Goal: Check status: Check status

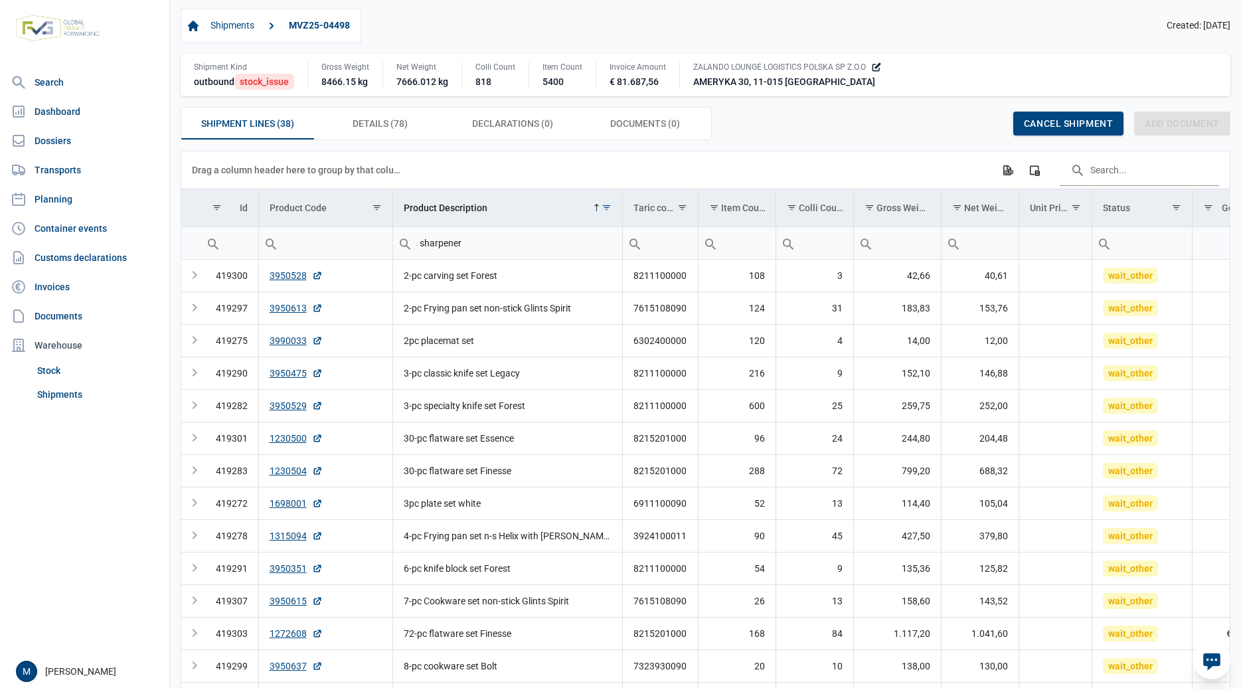
scroll to position [877, 0]
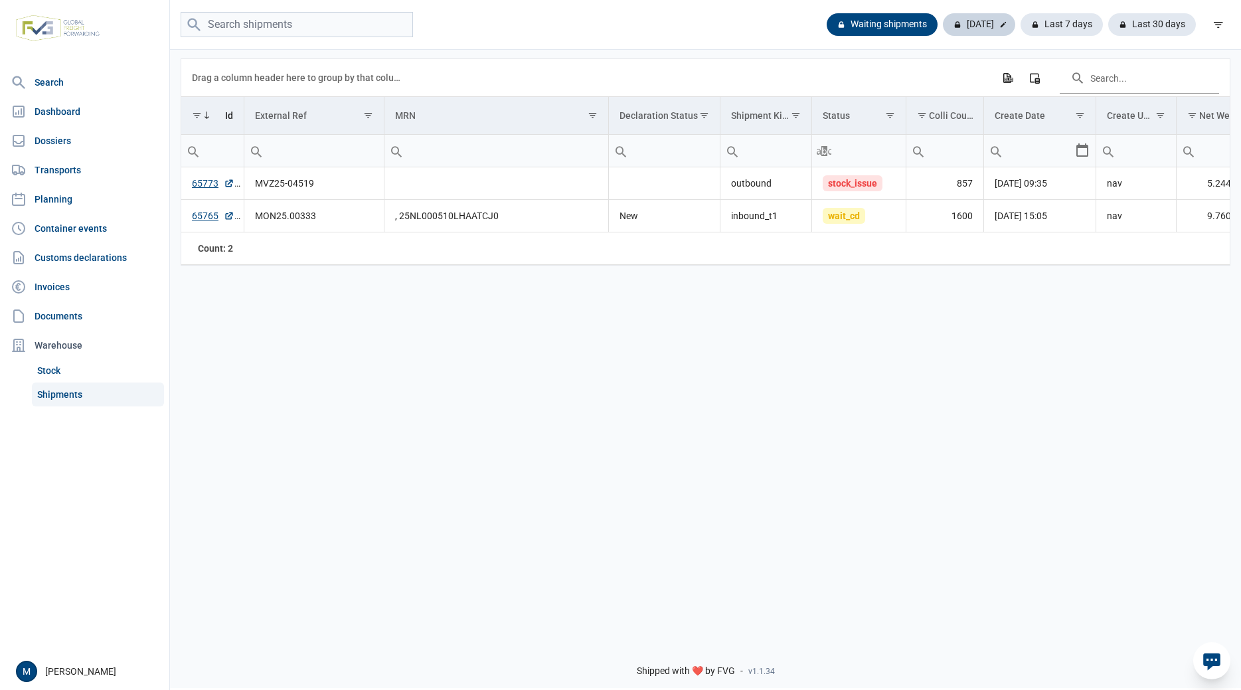
click at [963, 29] on div "Today" at bounding box center [979, 24] width 72 height 23
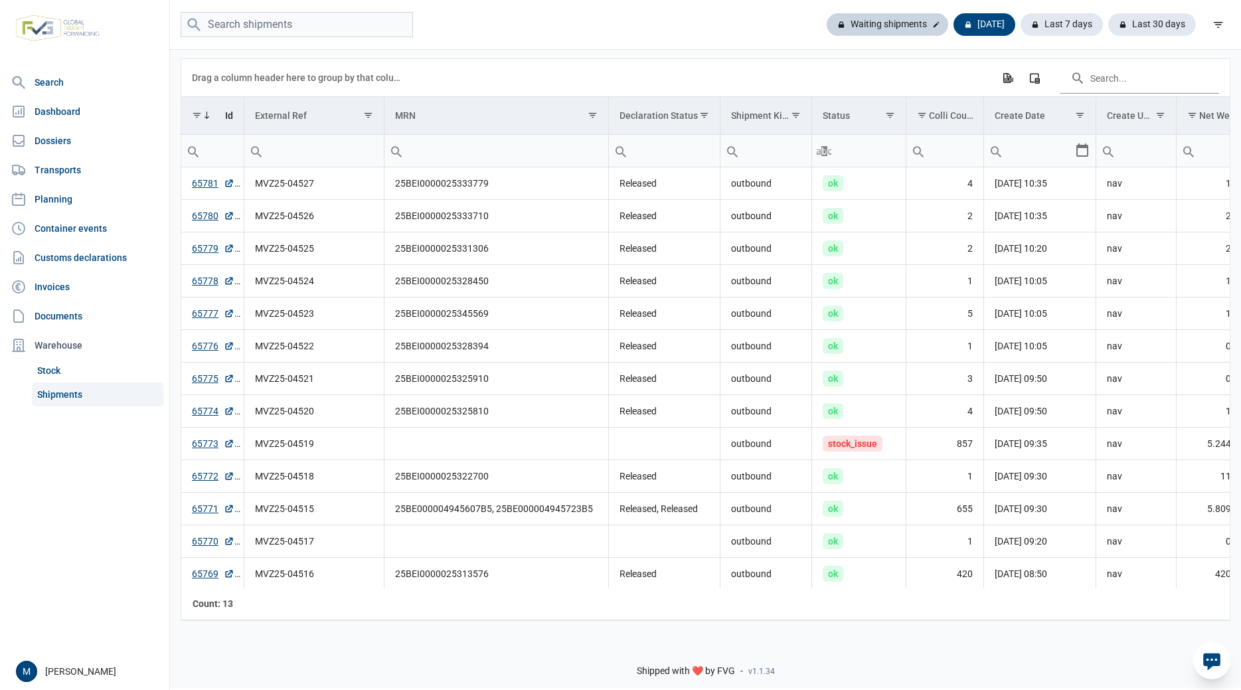
click at [893, 26] on div "Waiting shipments" at bounding box center [888, 24] width 122 height 23
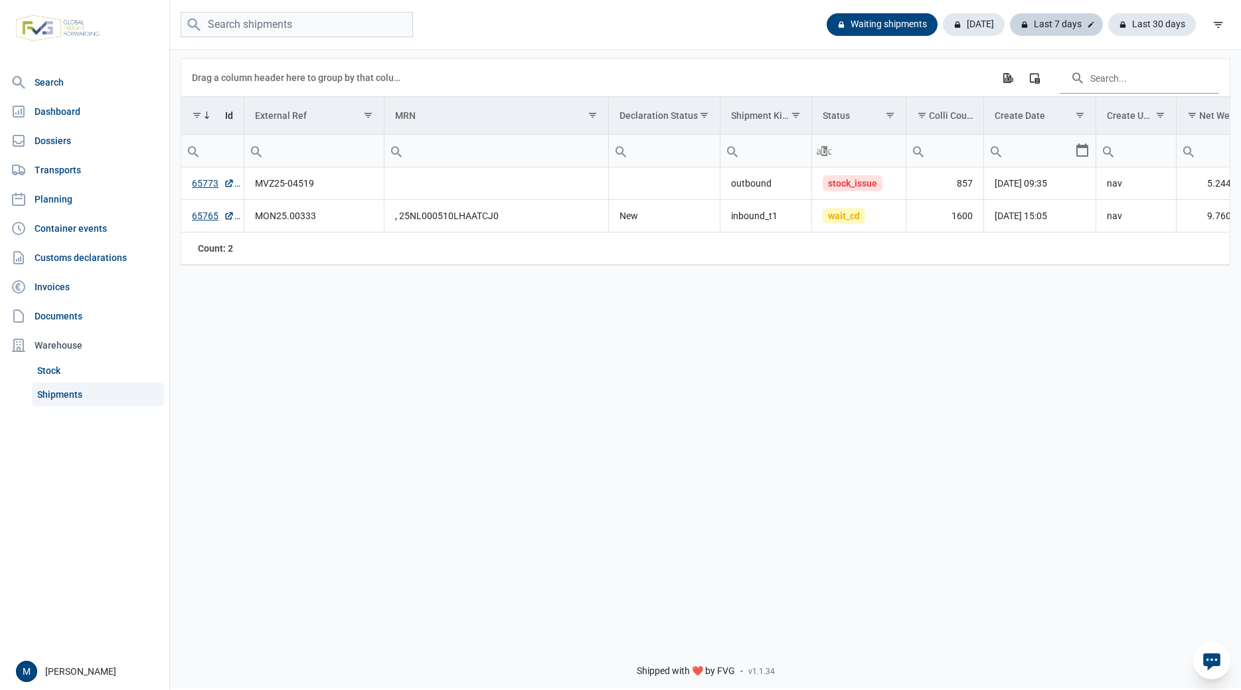
click at [1052, 22] on div "Last 7 days" at bounding box center [1056, 24] width 93 height 23
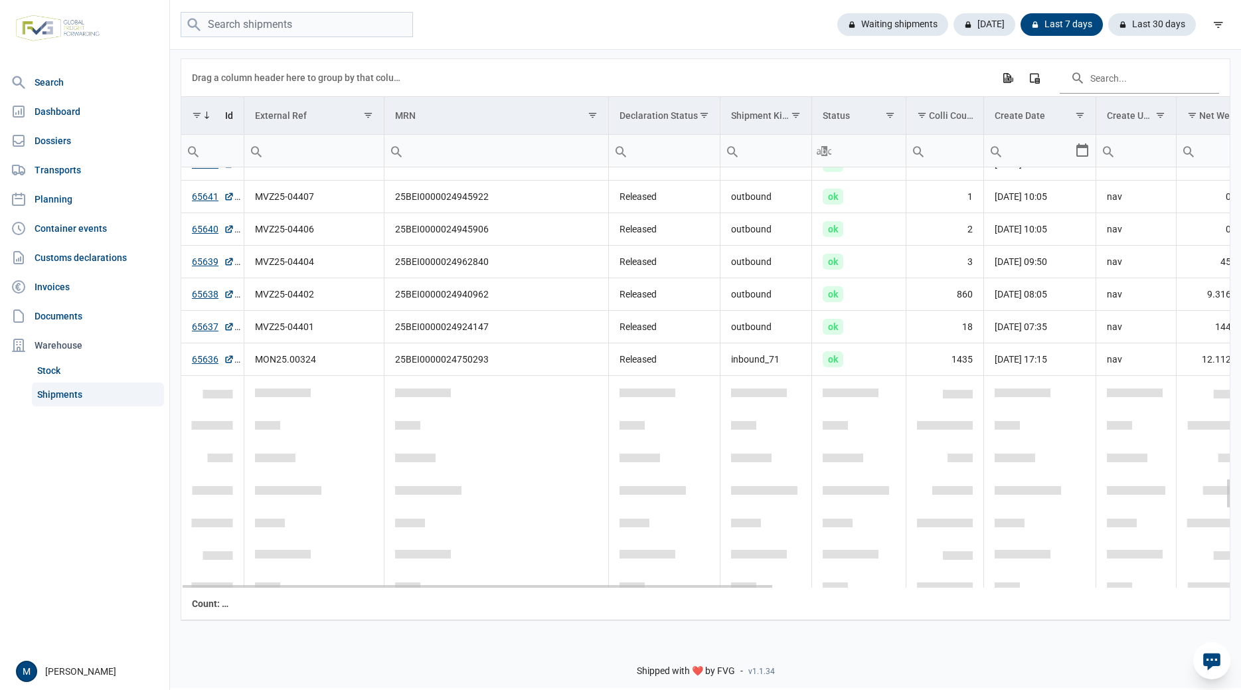
scroll to position [3705, 0]
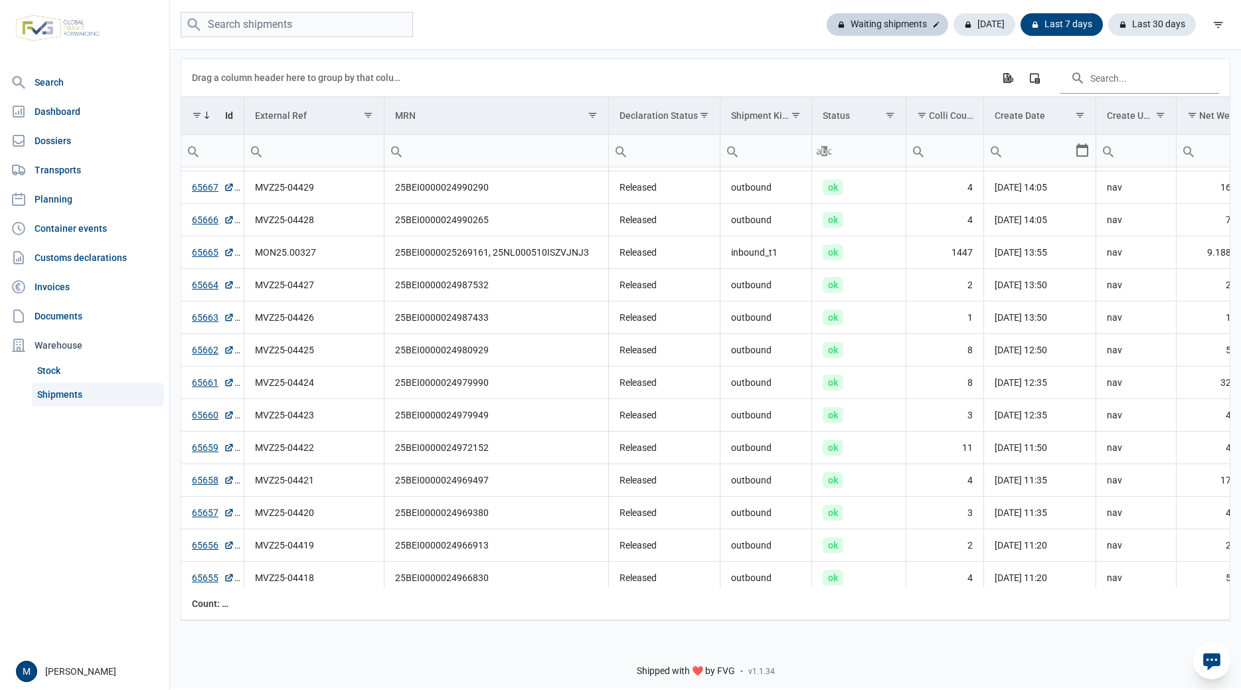
click at [890, 23] on div "Waiting shipments" at bounding box center [888, 24] width 122 height 23
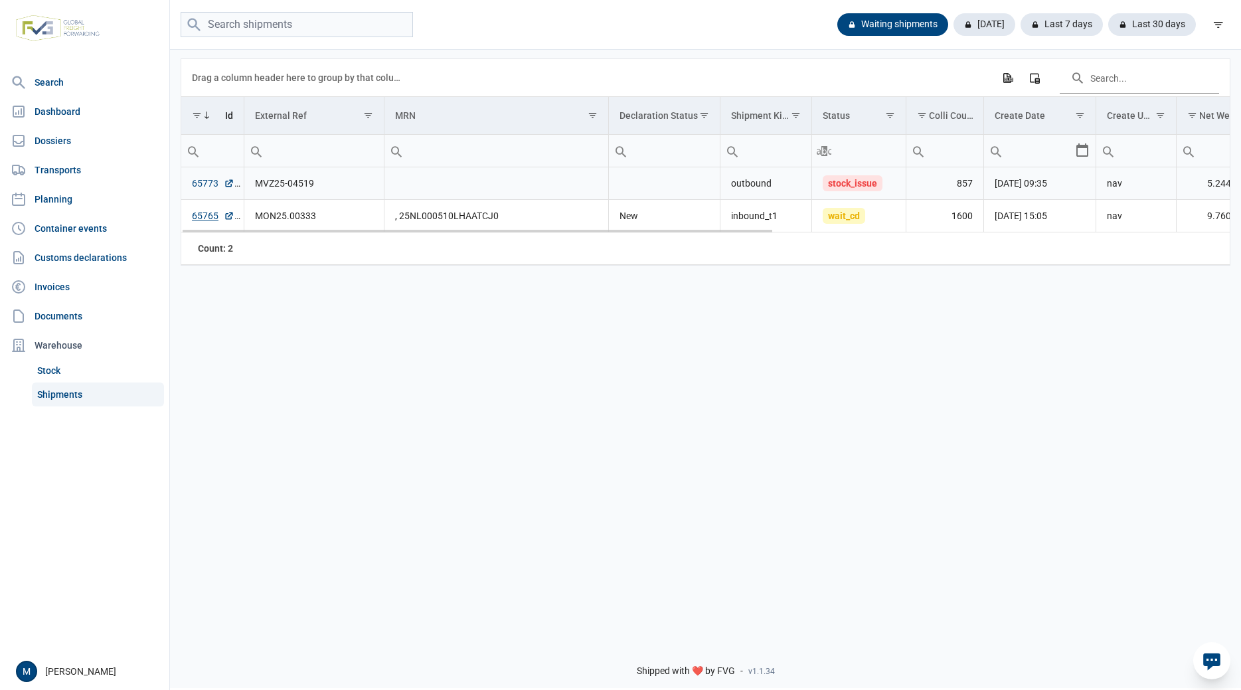
click at [205, 183] on link "65773" at bounding box center [213, 183] width 42 height 13
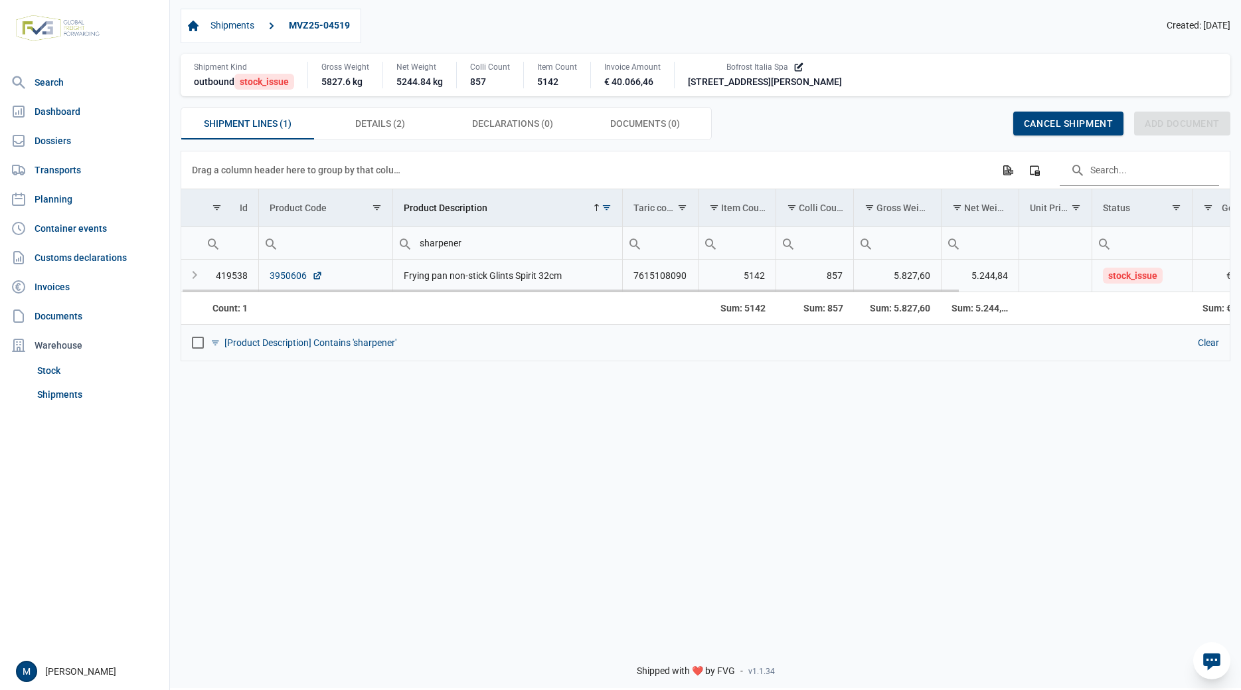
click at [295, 276] on link "3950606" at bounding box center [296, 275] width 53 height 13
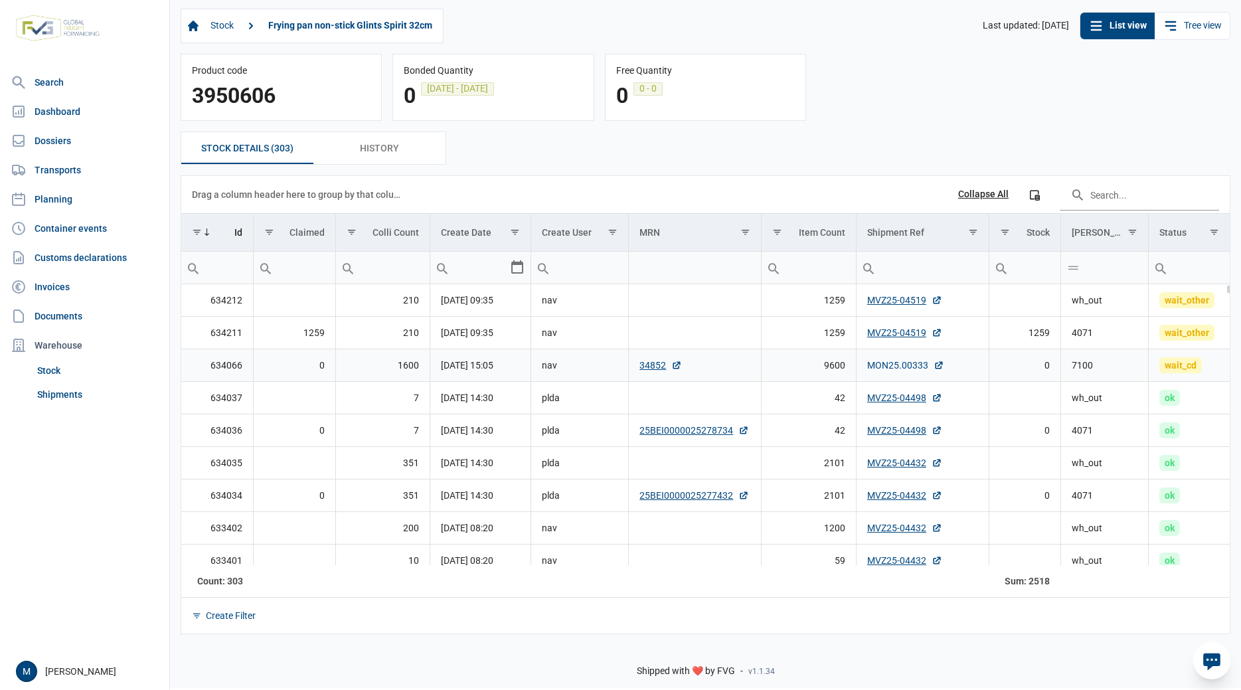
click at [899, 365] on link "MON25.00333" at bounding box center [905, 365] width 77 height 13
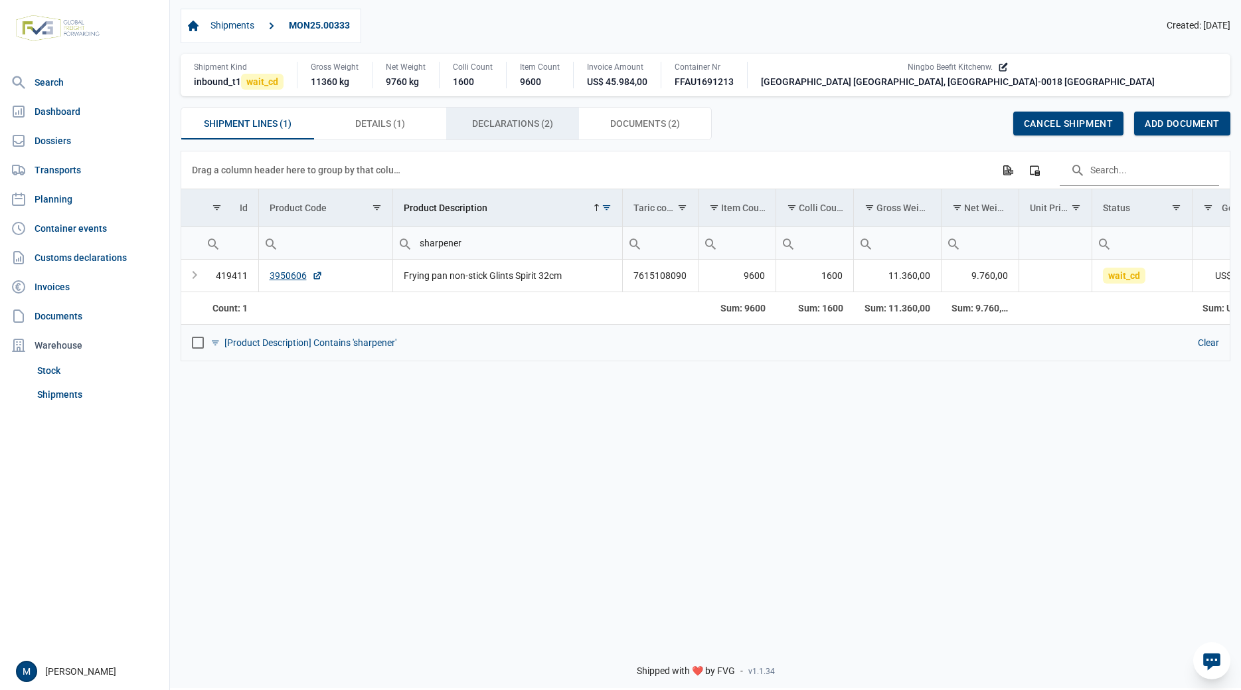
click at [519, 126] on span "Declarations (2) Declarations (2)" at bounding box center [512, 124] width 81 height 16
